Goal: Transaction & Acquisition: Purchase product/service

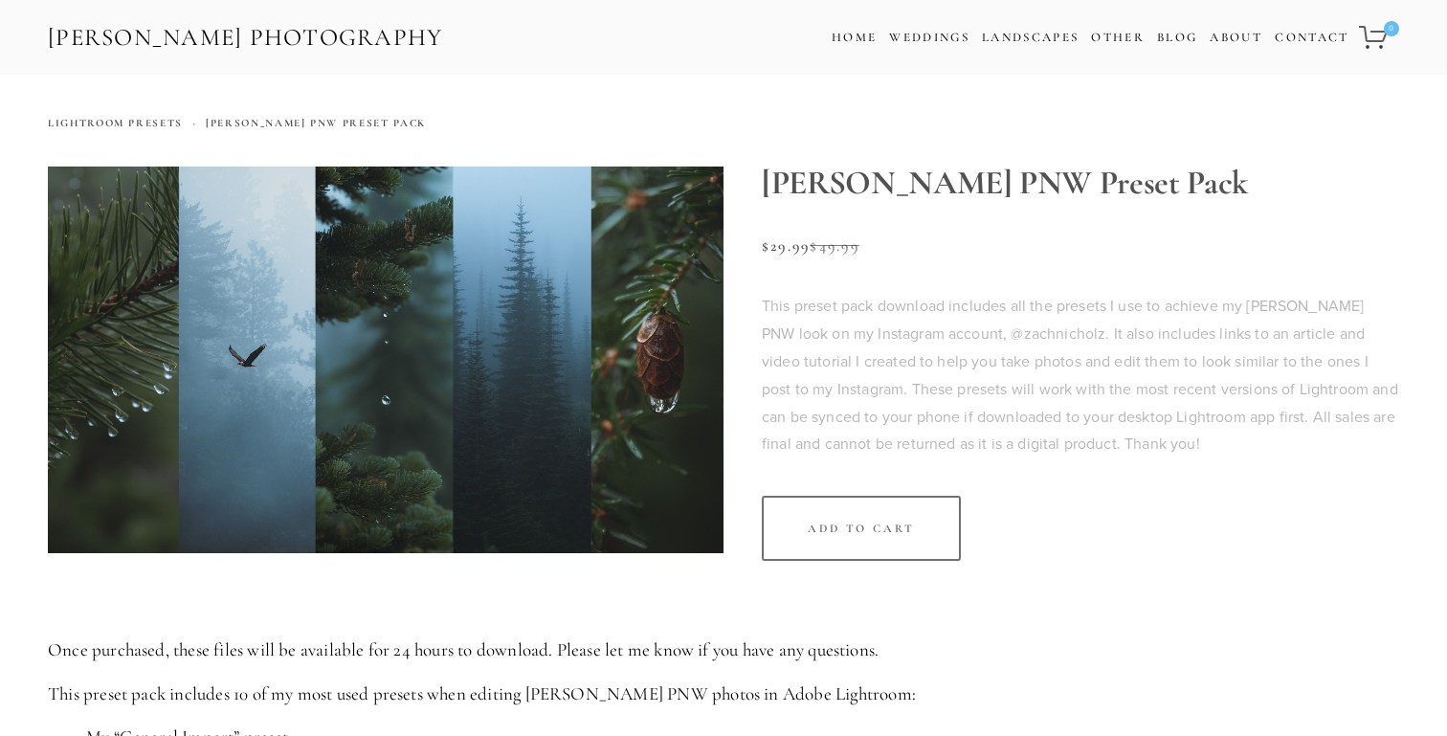
click at [594, 327] on img at bounding box center [385, 359] width 675 height 387
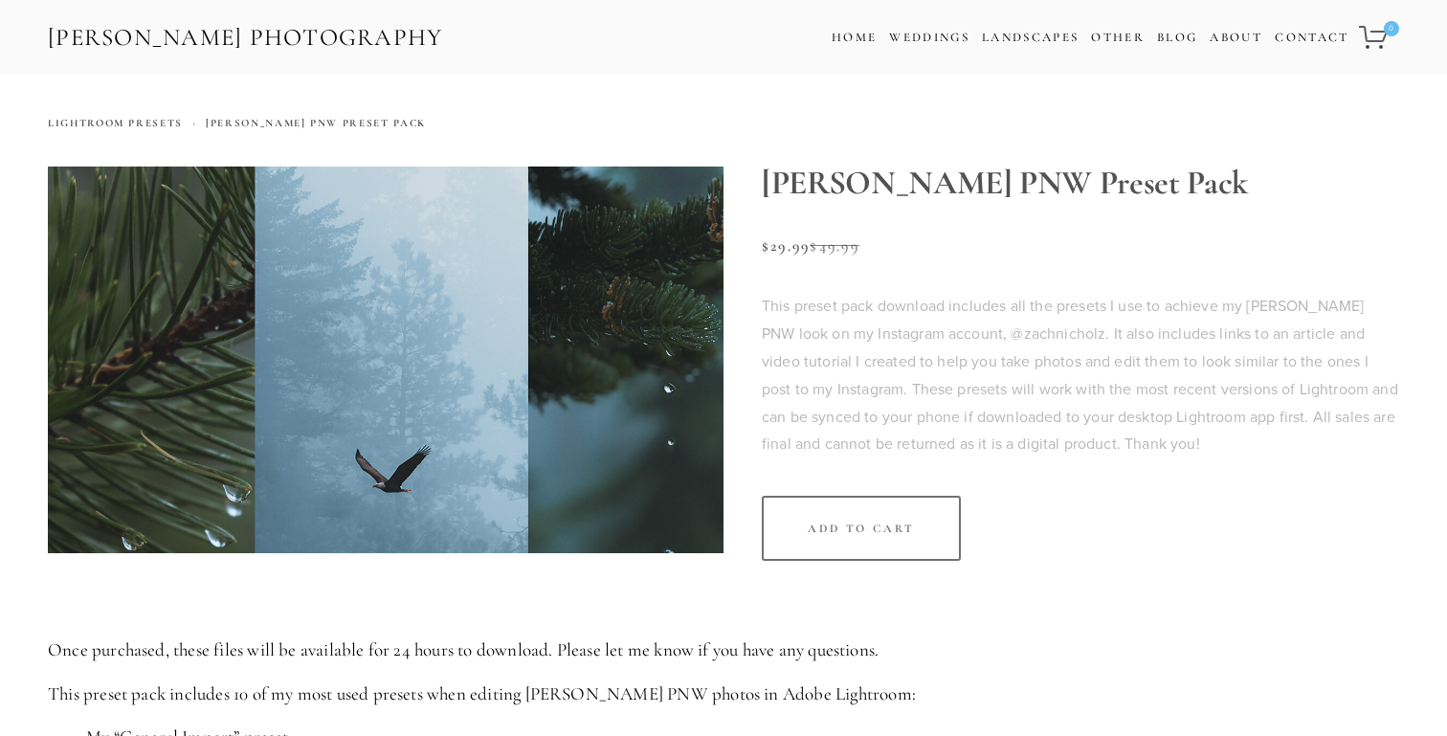
click at [102, 241] on img at bounding box center [385, 359] width 675 height 387
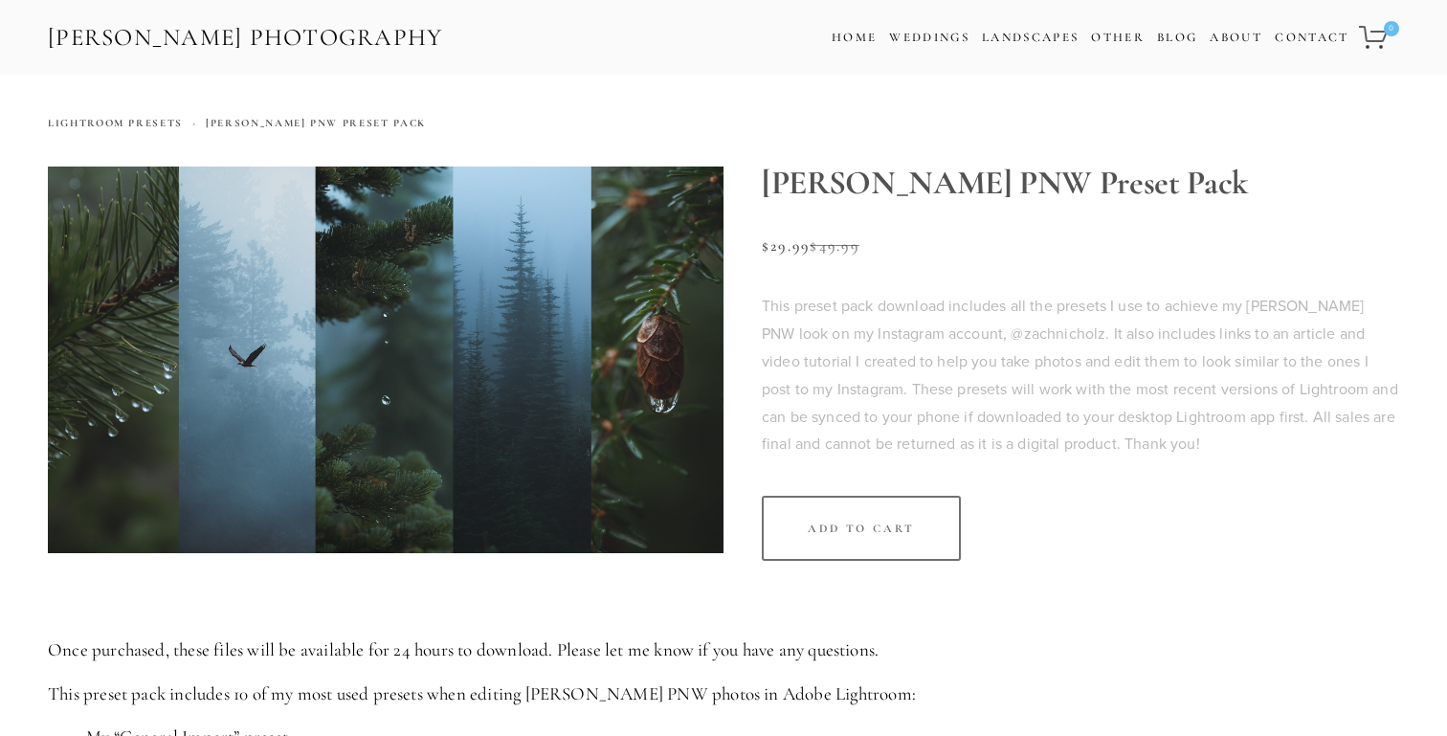
click at [121, 387] on img at bounding box center [385, 359] width 675 height 387
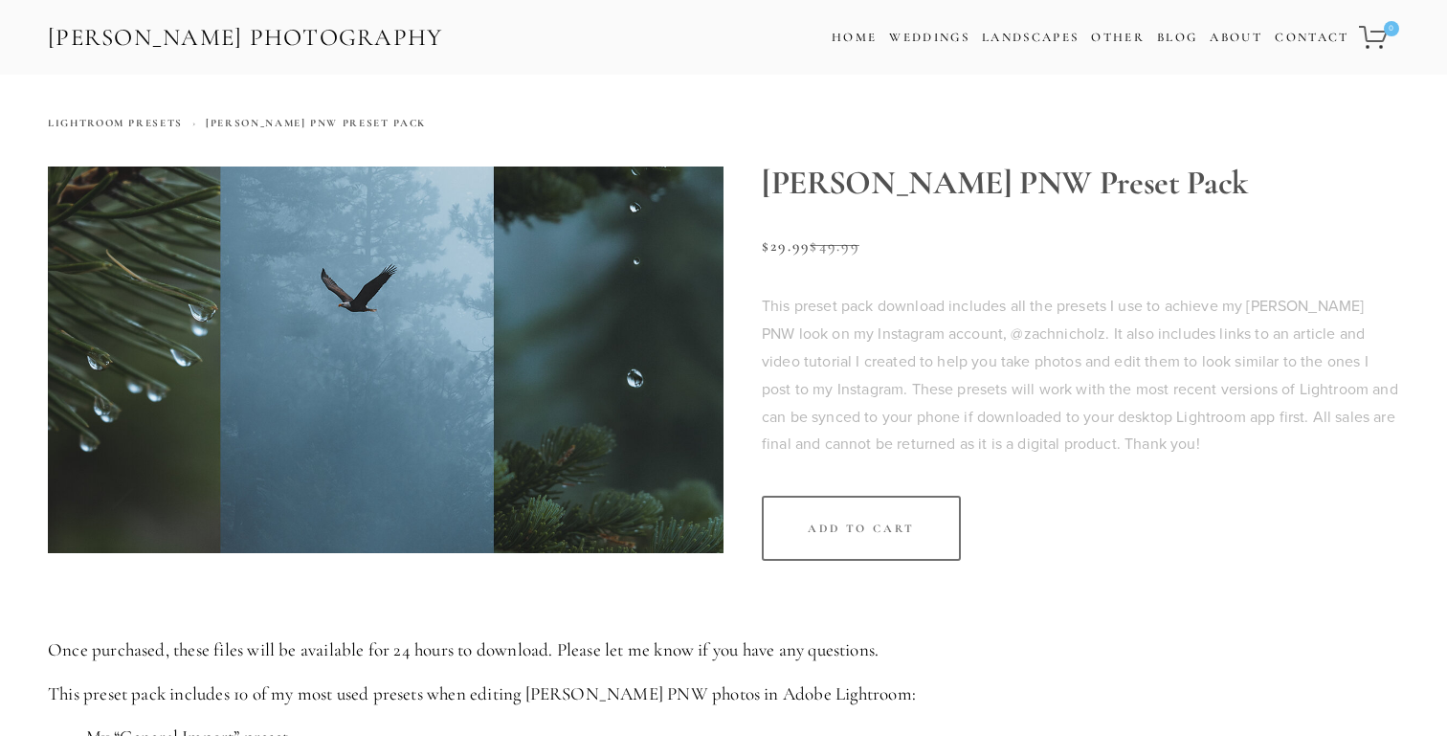
click at [137, 422] on img at bounding box center [385, 359] width 675 height 387
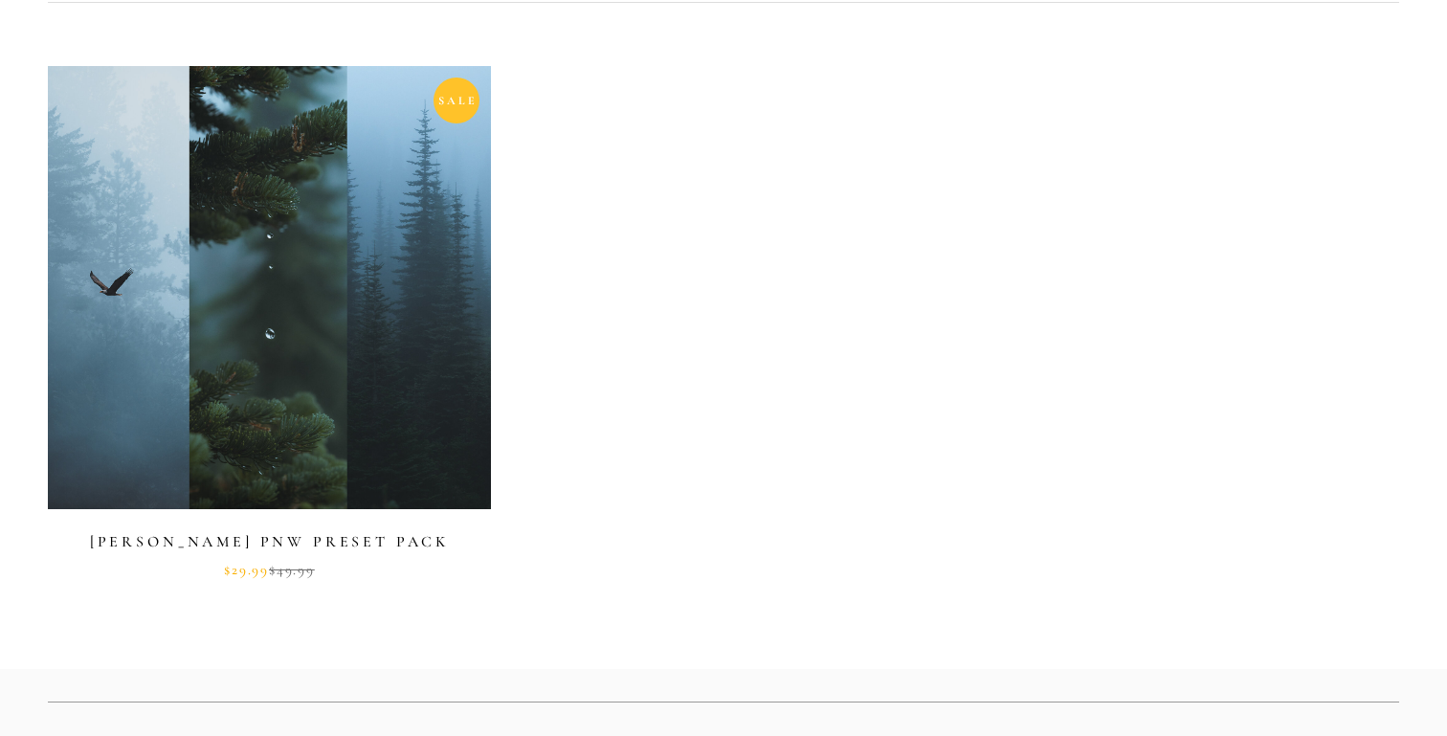
scroll to position [750, 0]
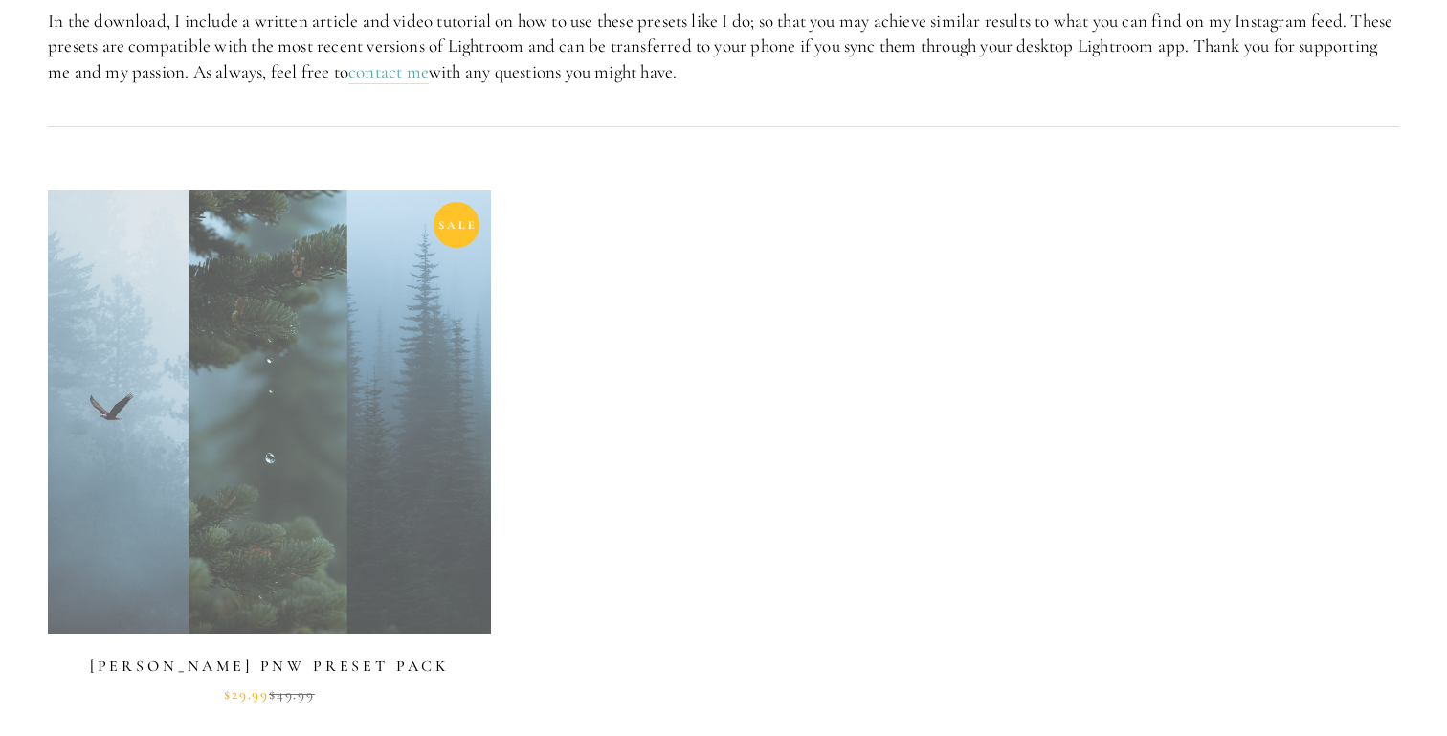
click at [337, 312] on link at bounding box center [269, 446] width 443 height 512
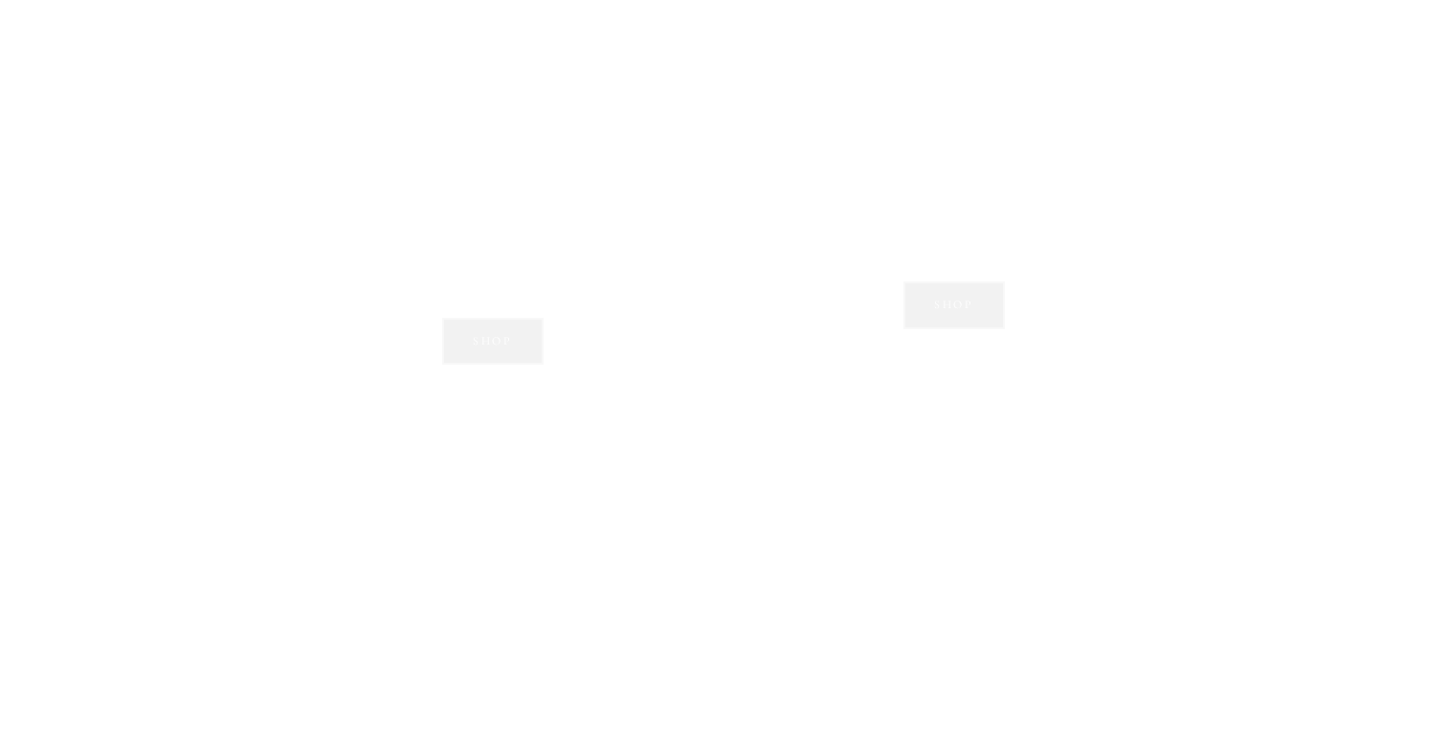
scroll to position [1971, 0]
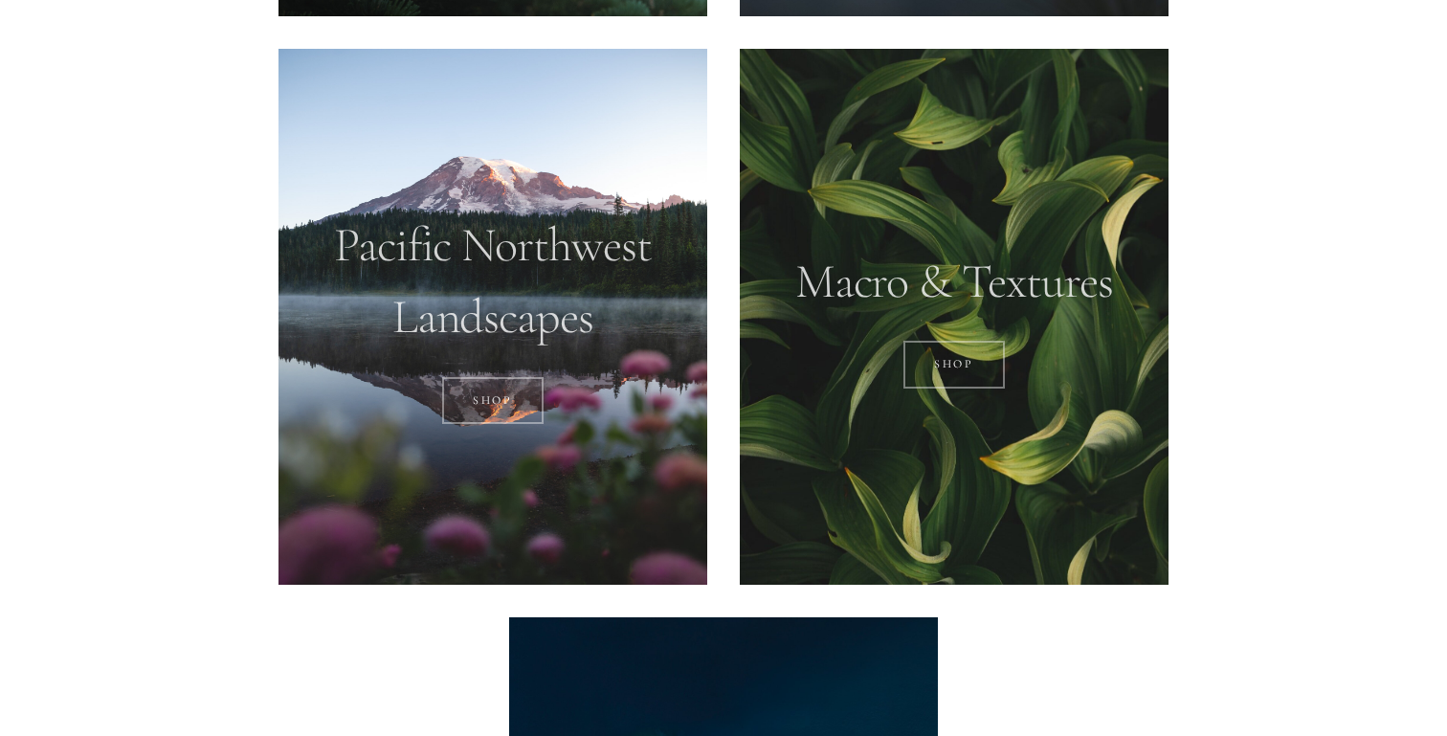
click at [910, 249] on div at bounding box center [954, 317] width 429 height 536
click at [960, 358] on link "Shop" at bounding box center [954, 365] width 102 height 48
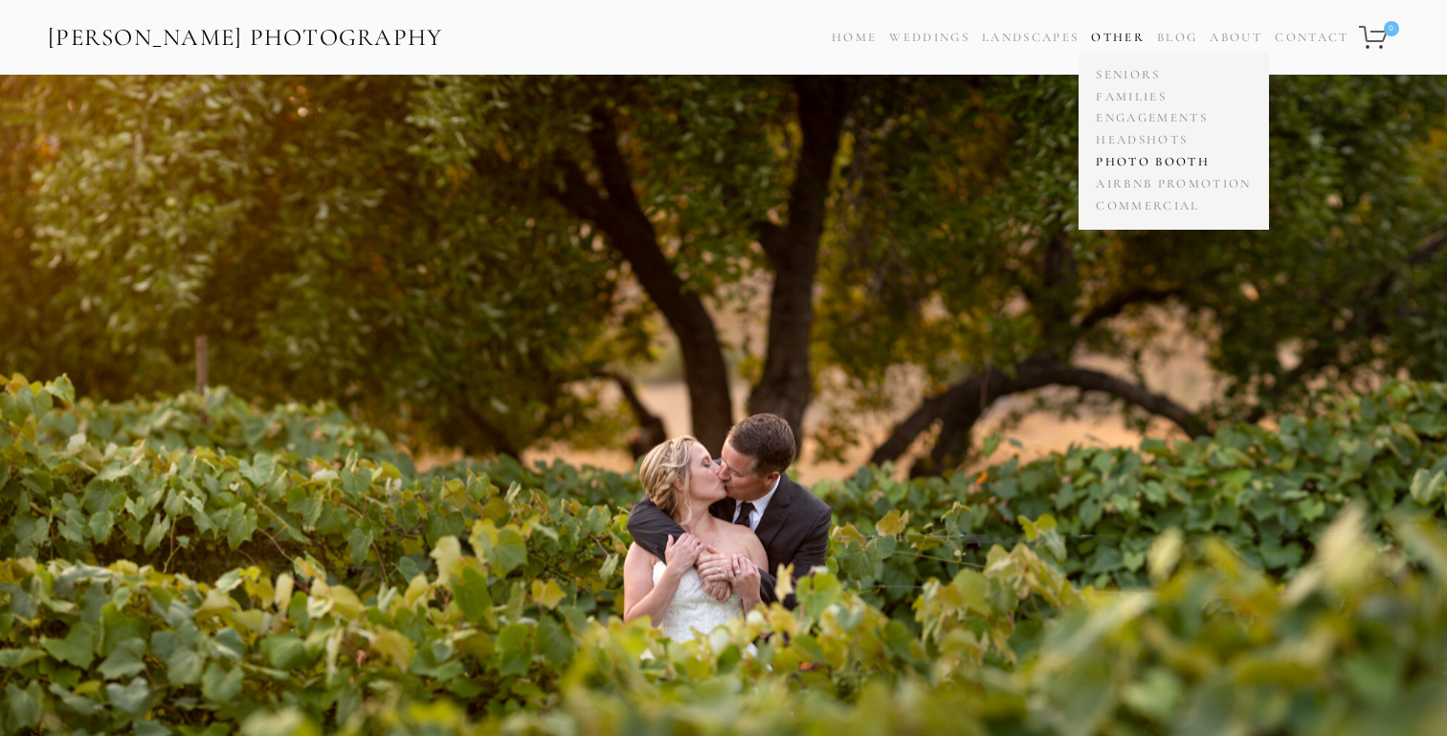
click at [1161, 162] on link "Photo Booth" at bounding box center [1173, 162] width 165 height 22
